Goal: Task Accomplishment & Management: Manage account settings

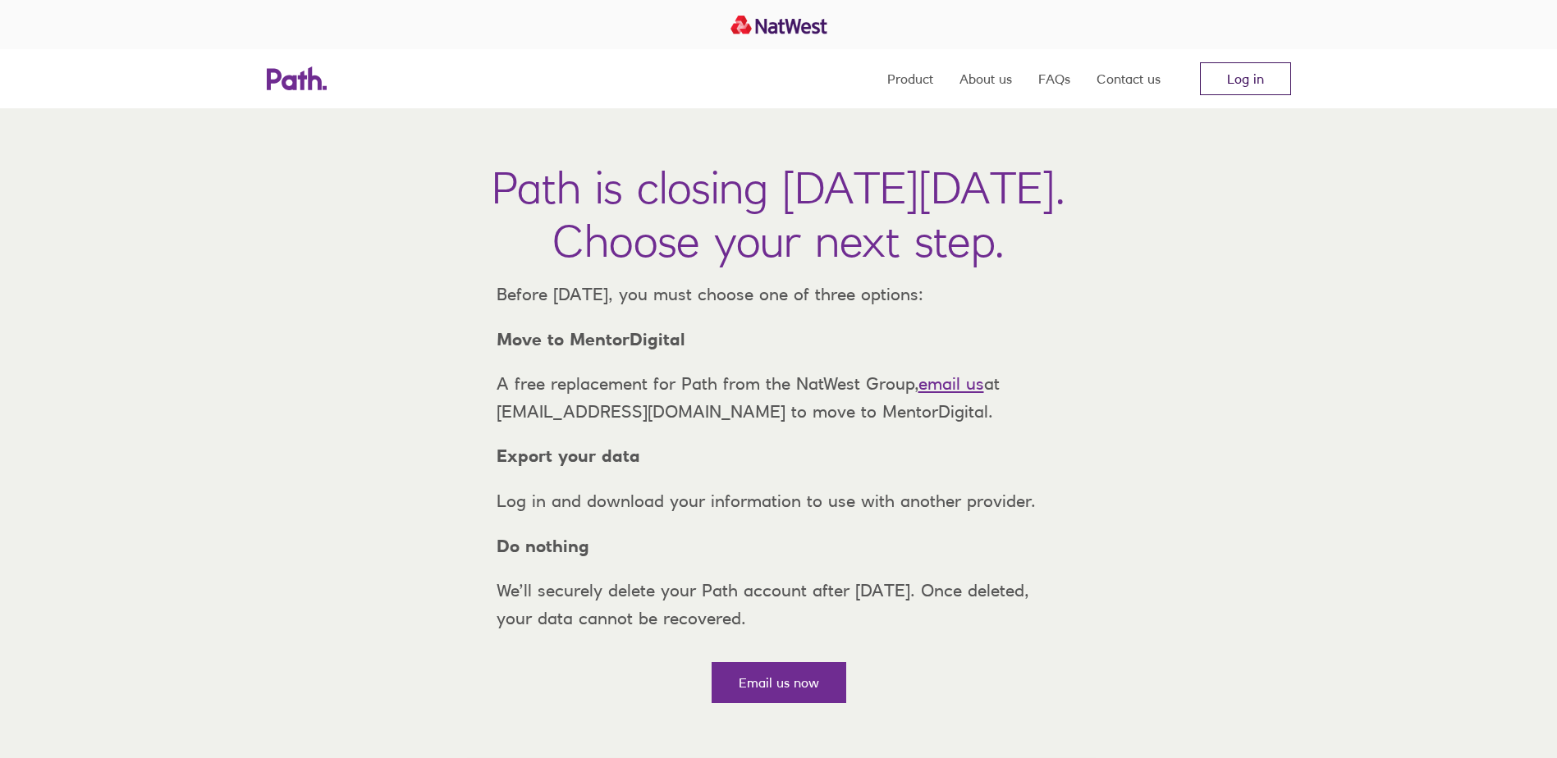
click at [1237, 87] on link "Log in" at bounding box center [1245, 78] width 91 height 33
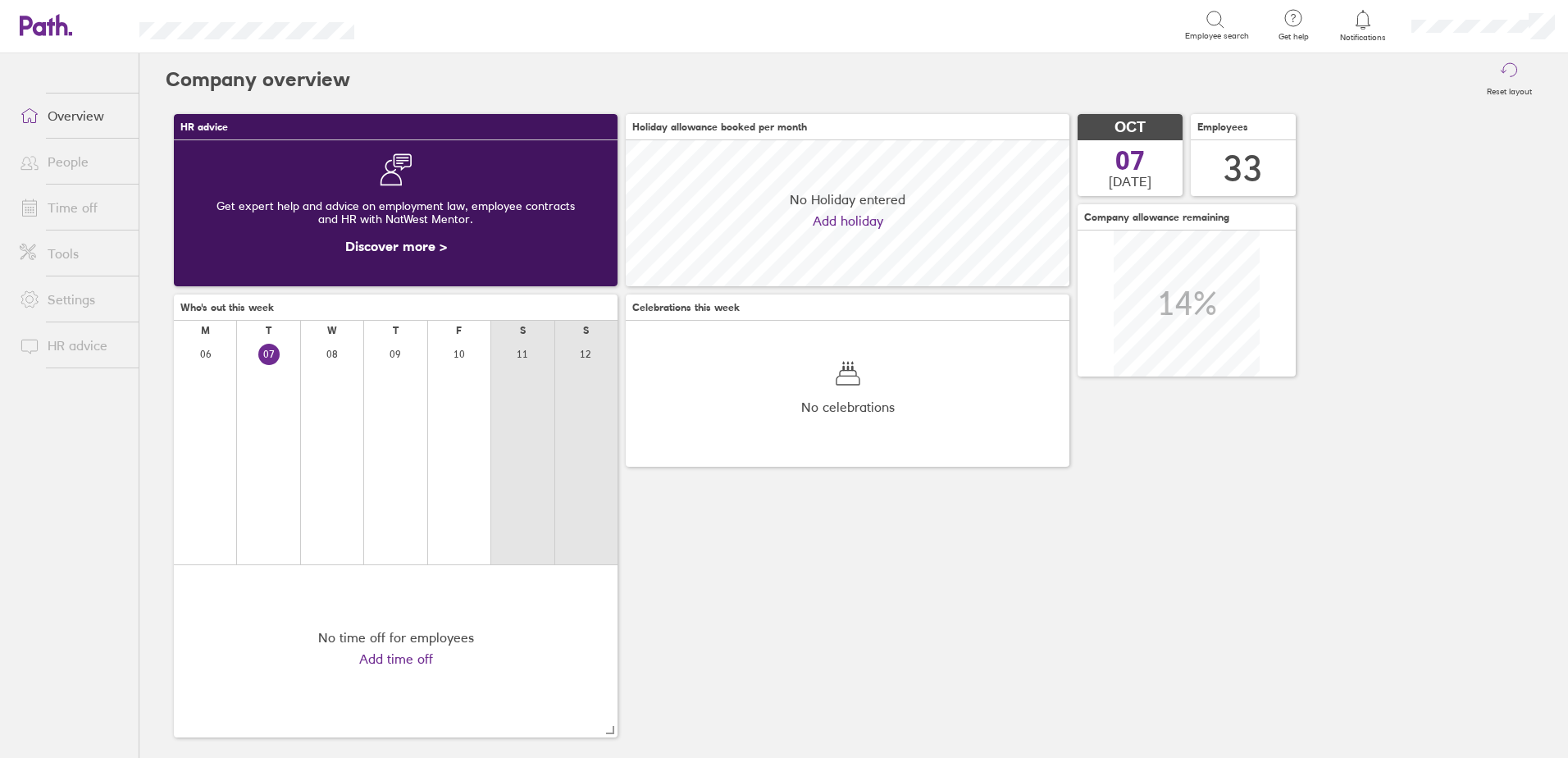
scroll to position [146, 444]
click at [1364, 25] on icon at bounding box center [1363, 20] width 20 height 20
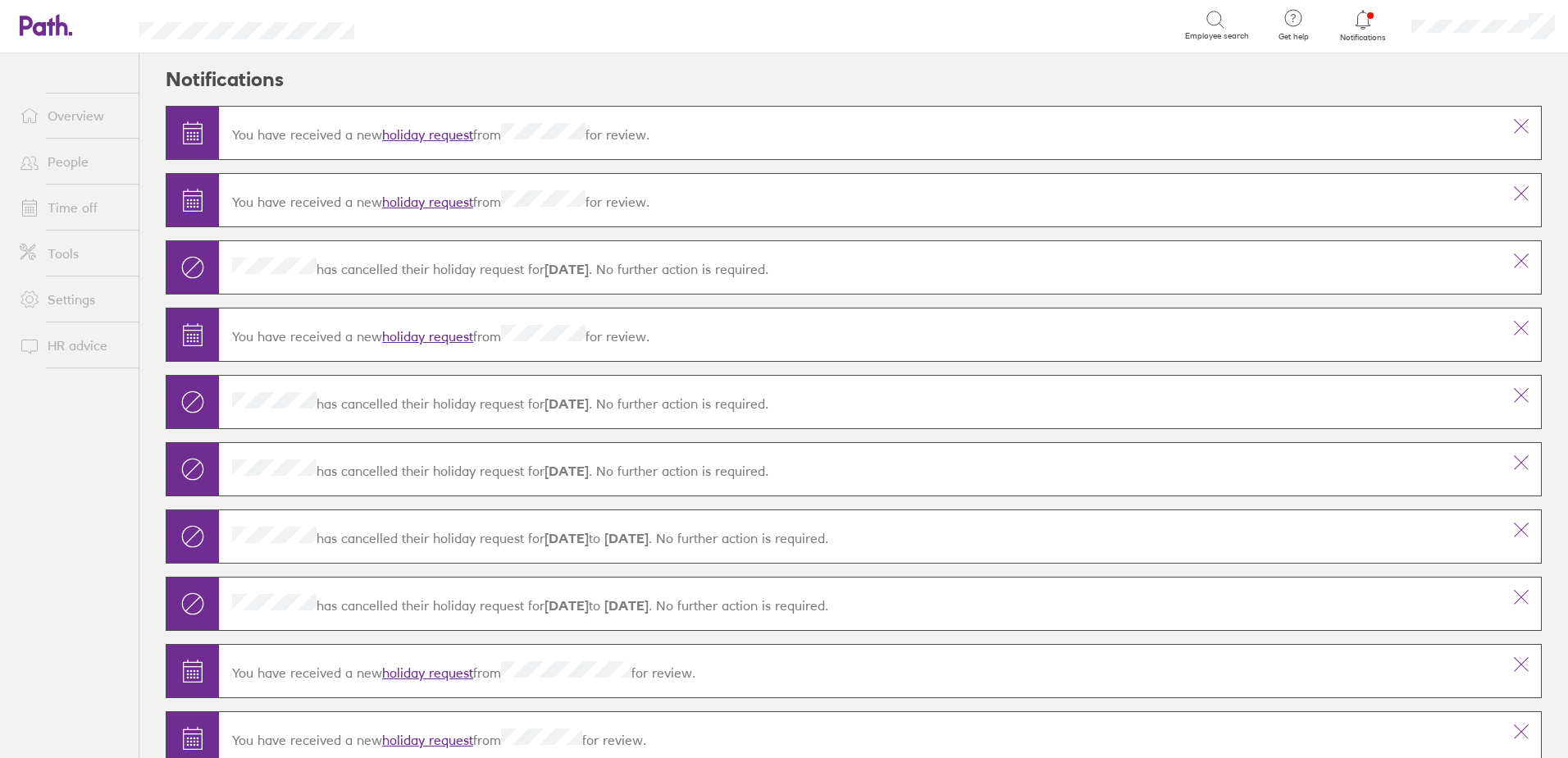
click at [81, 121] on link "Overview" at bounding box center [73, 115] width 132 height 33
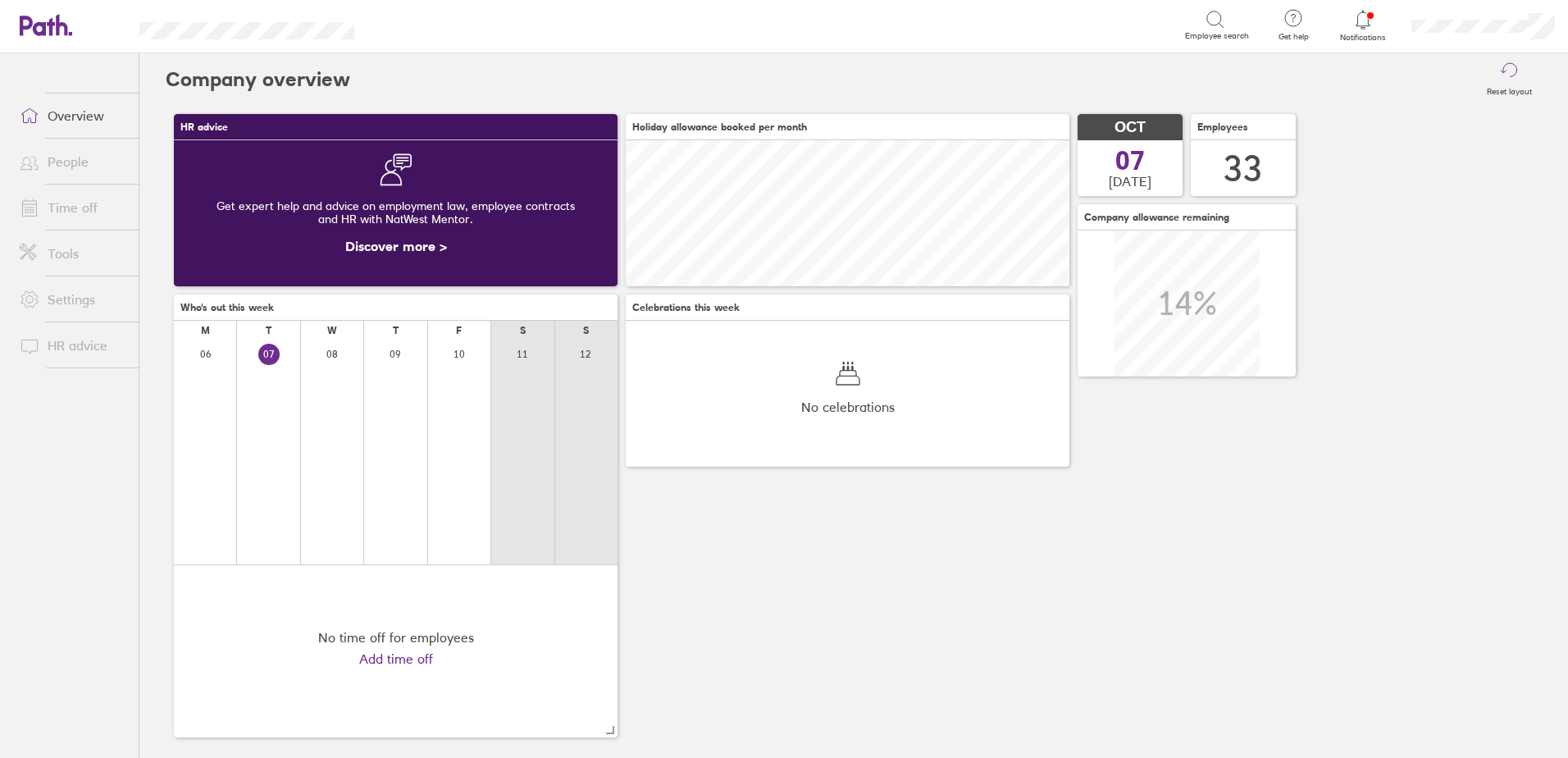
scroll to position [146, 444]
click at [1366, 19] on icon at bounding box center [1363, 20] width 20 height 20
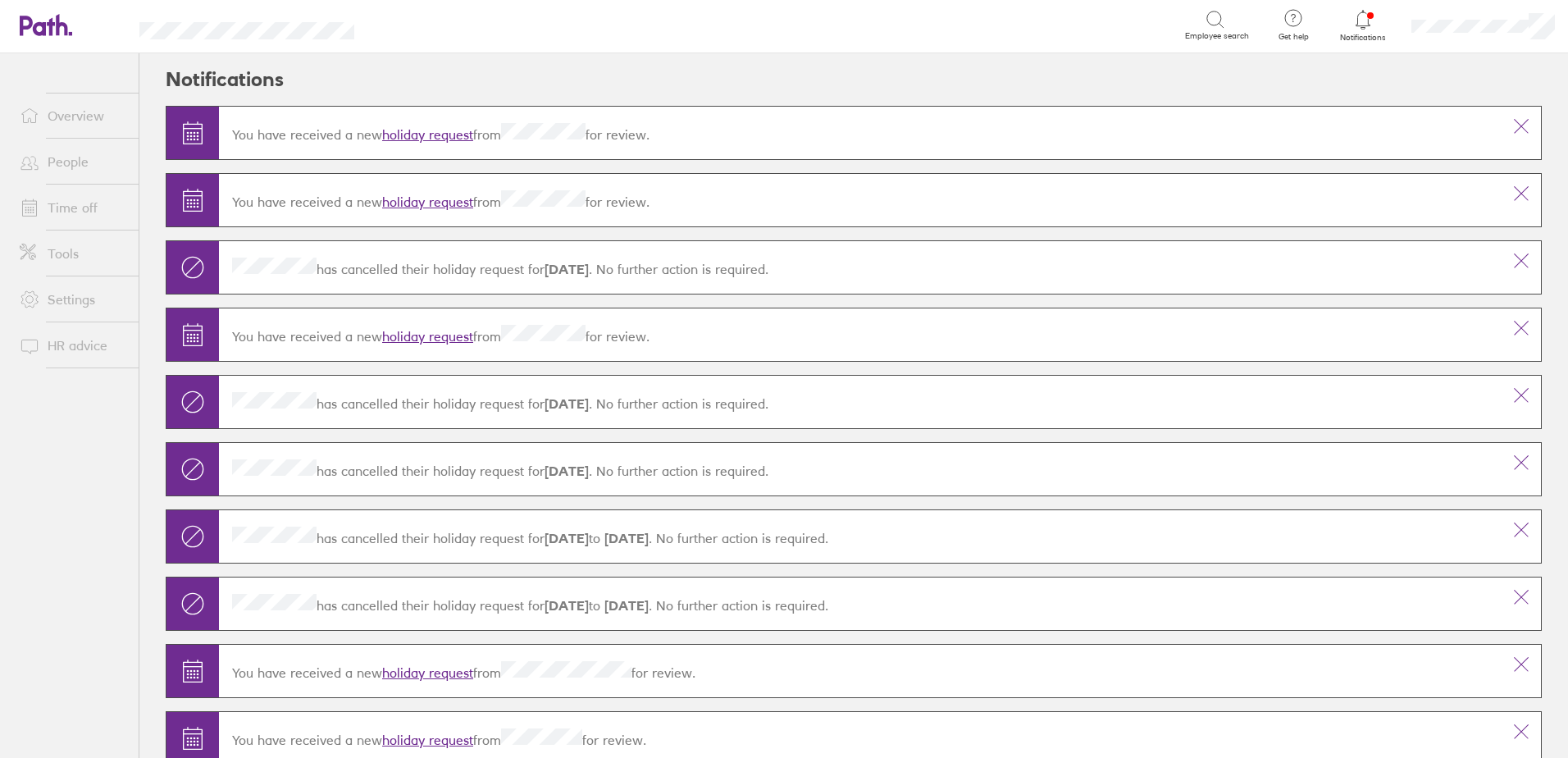
click at [450, 210] on div "You have received a new holiday request from for review." at bounding box center [859, 200] width 1282 height 46
click at [446, 206] on link "holiday request" at bounding box center [427, 202] width 91 height 16
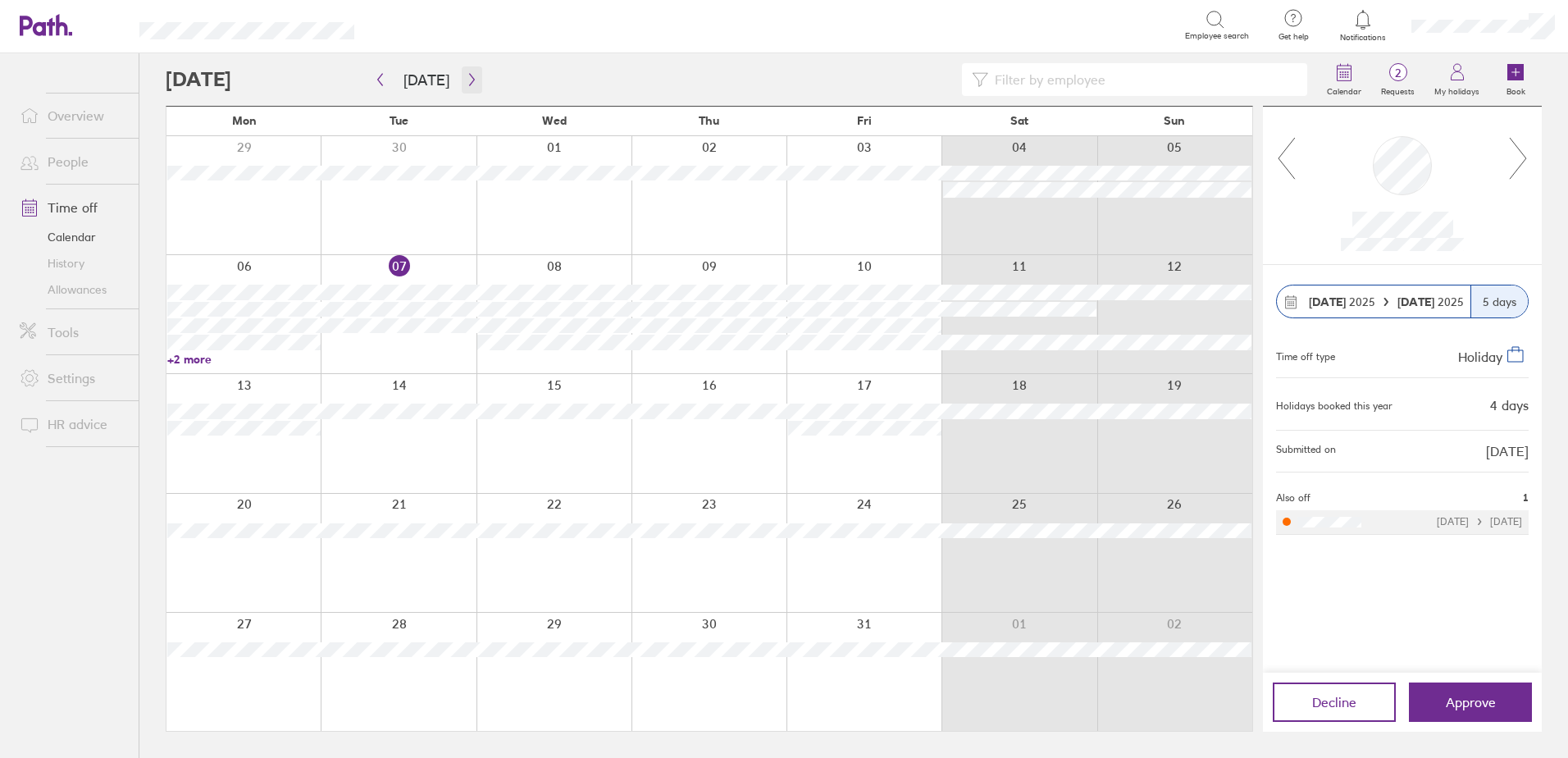
click at [467, 85] on icon "button" at bounding box center [472, 79] width 12 height 13
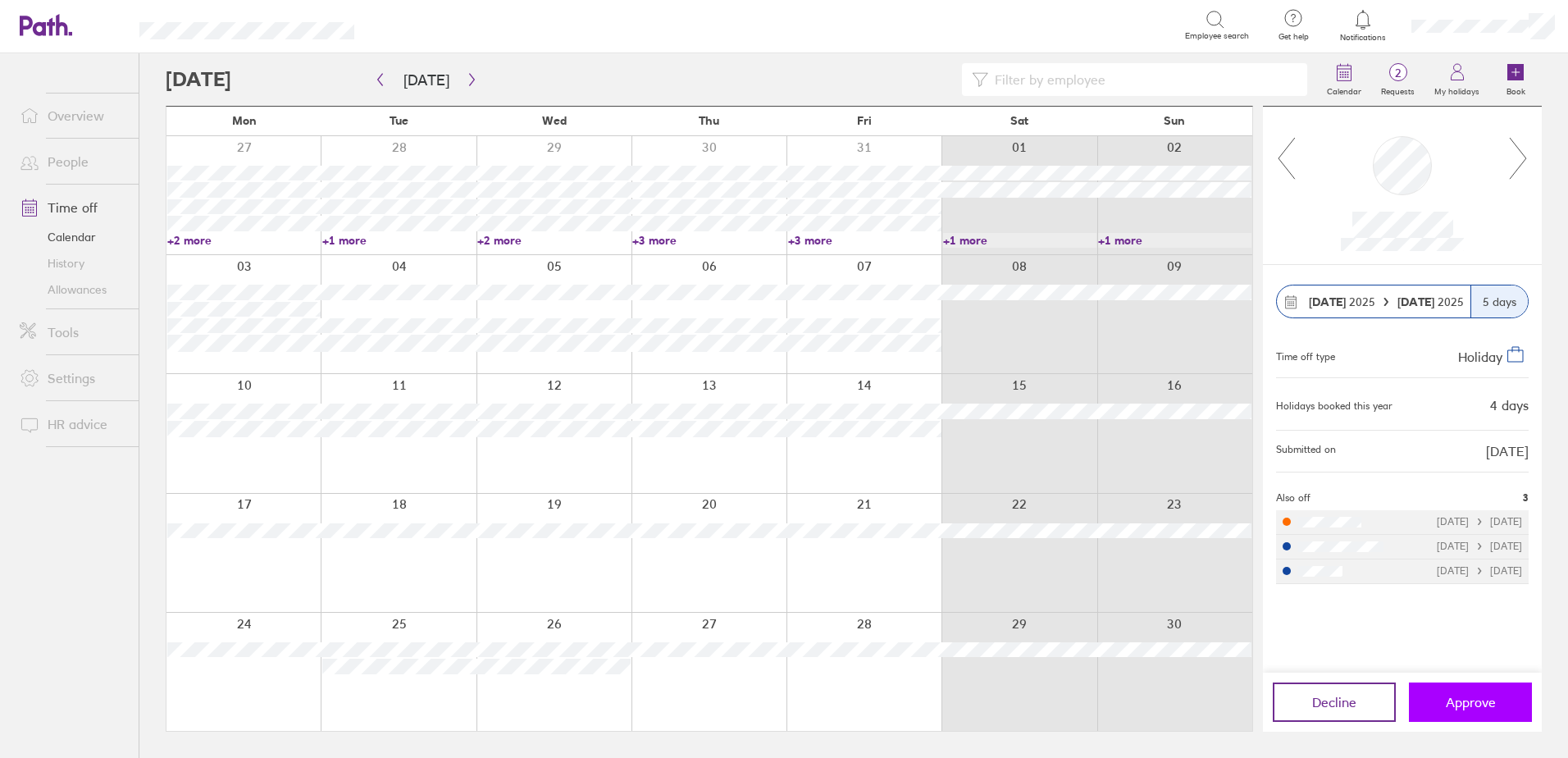
click at [1465, 706] on span "Approve" at bounding box center [1471, 702] width 50 height 15
